Goal: Check status: Check status

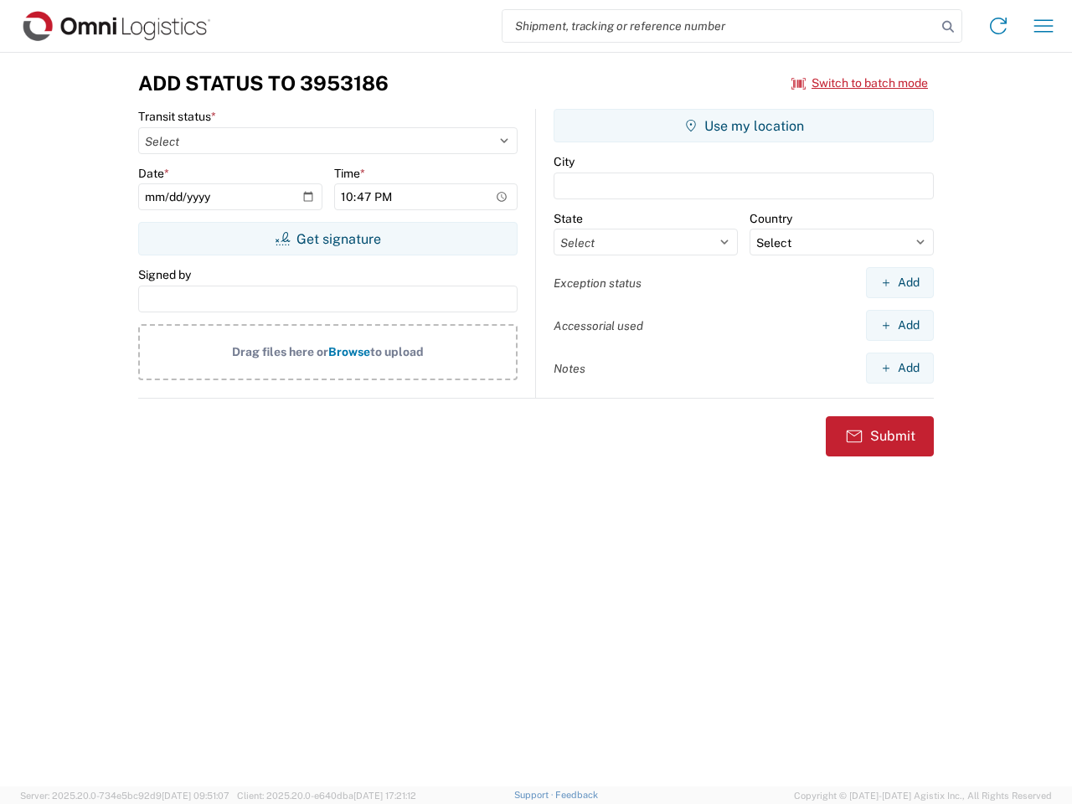
click at [719, 26] on input "search" at bounding box center [719, 26] width 434 height 32
click at [948, 27] on icon at bounding box center [947, 26] width 23 height 23
click at [998, 26] on icon at bounding box center [998, 26] width 27 height 27
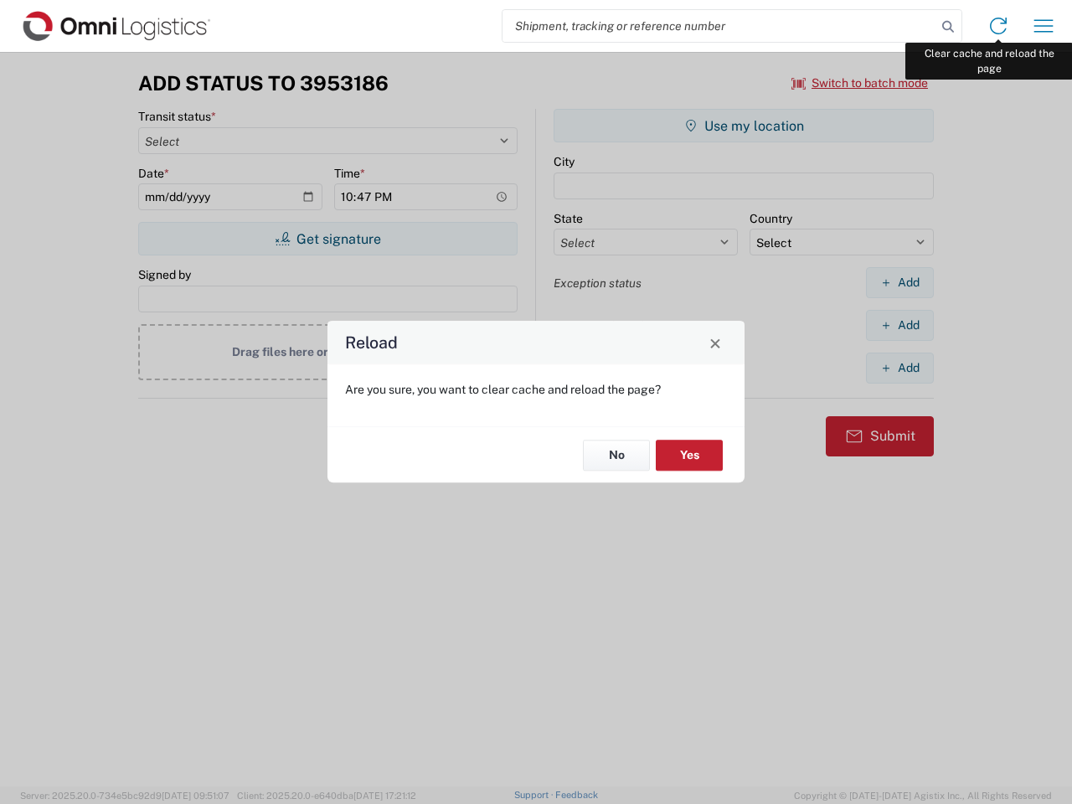
click at [1043, 26] on div "Reload Are you sure, you want to clear cache and reload the page? No Yes" at bounding box center [536, 402] width 1072 height 804
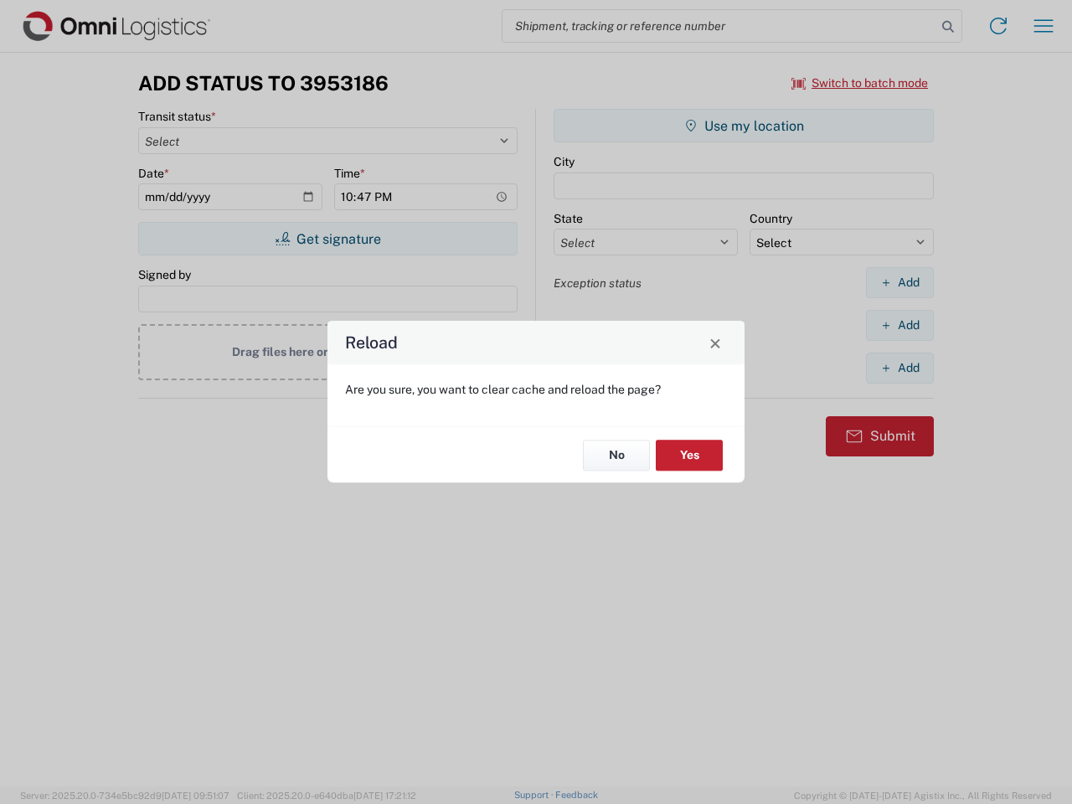
click at [860, 83] on div "Reload Are you sure, you want to clear cache and reload the page? No Yes" at bounding box center [536, 402] width 1072 height 804
click at [327, 239] on div "Reload Are you sure, you want to clear cache and reload the page? No Yes" at bounding box center [536, 402] width 1072 height 804
click at [744, 126] on div "Reload Are you sure, you want to clear cache and reload the page? No Yes" at bounding box center [536, 402] width 1072 height 804
click at [899, 282] on div "Reload Are you sure, you want to clear cache and reload the page? No Yes" at bounding box center [536, 402] width 1072 height 804
click at [899, 325] on div "Reload Are you sure, you want to clear cache and reload the page? No Yes" at bounding box center [536, 402] width 1072 height 804
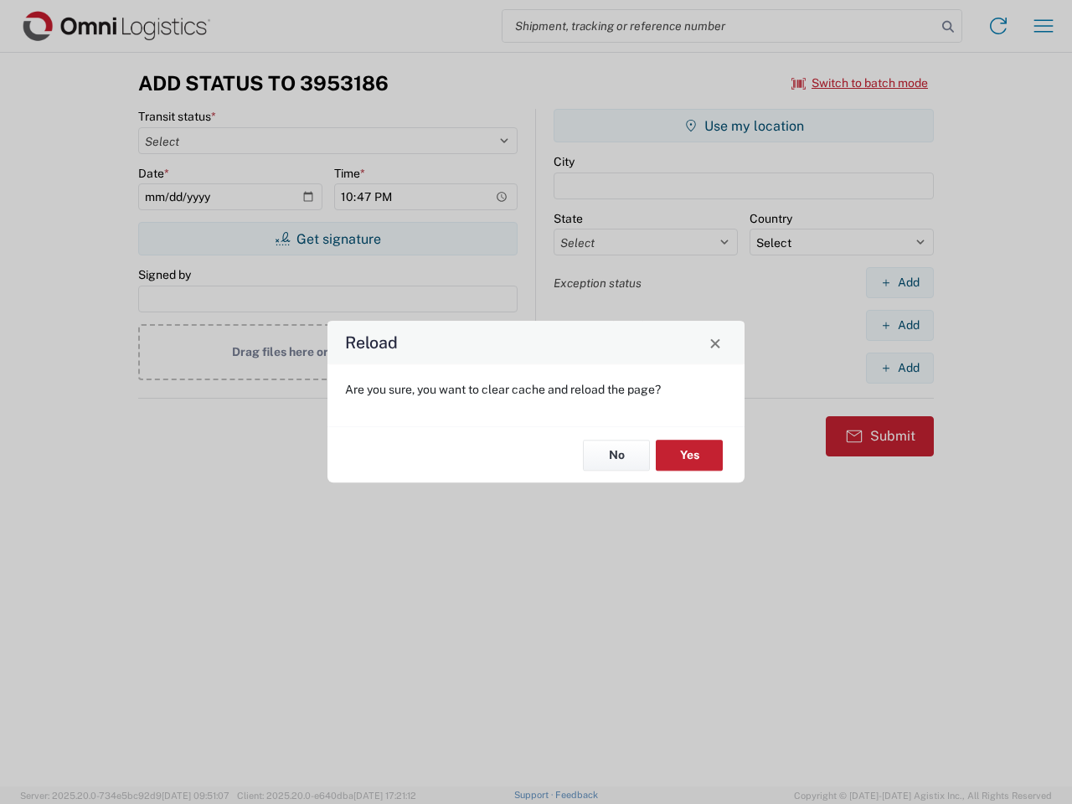
click at [899, 368] on div "Reload Are you sure, you want to clear cache and reload the page? No Yes" at bounding box center [536, 402] width 1072 height 804
